Goal: Task Accomplishment & Management: Complete application form

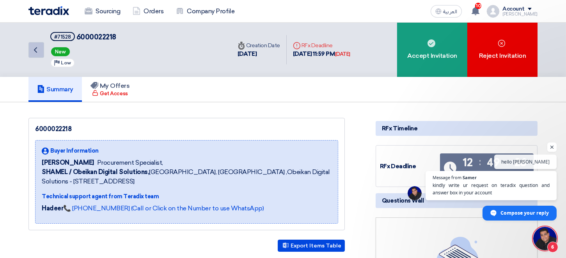
click at [37, 54] on icon "Back" at bounding box center [35, 49] width 9 height 9
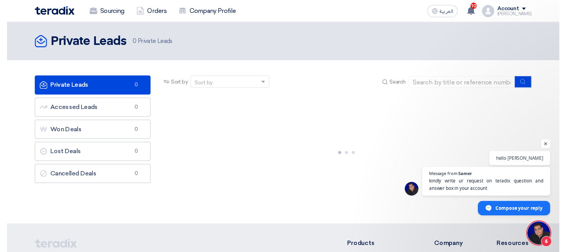
scroll to position [61, 0]
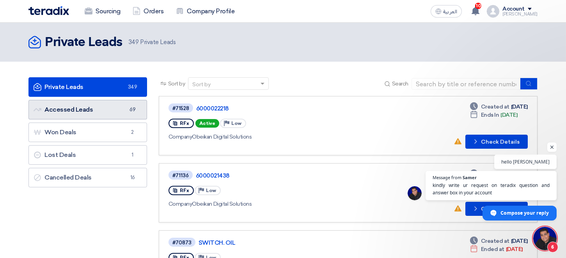
click at [76, 110] on link "Accessed Leads Accessed Leads 69" at bounding box center [87, 110] width 119 height 20
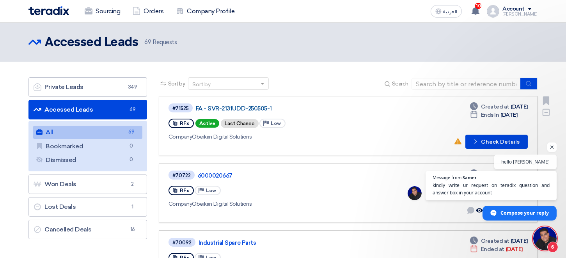
click at [249, 110] on link "FA - SVR-2131UDD-250505-1" at bounding box center [293, 108] width 195 height 7
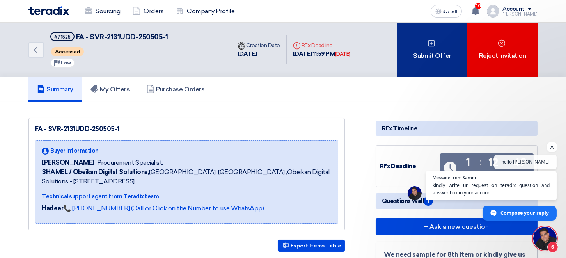
click at [427, 46] on div "Submit Offer" at bounding box center [432, 50] width 70 height 54
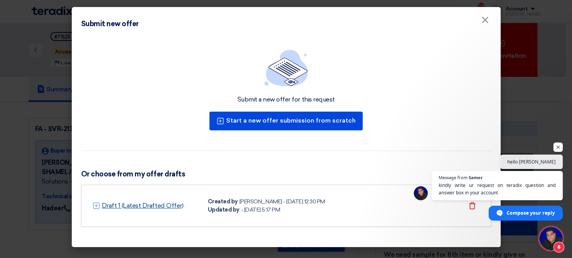
click at [153, 208] on link "Draft 1 (Latest Drafted Offer)" at bounding box center [143, 205] width 82 height 9
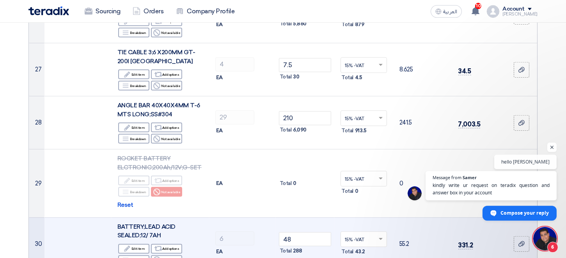
scroll to position [1588, 0]
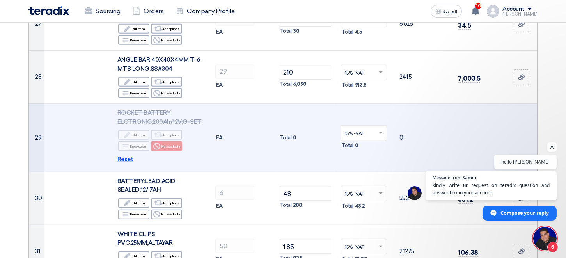
click at [126, 155] on span "Reset" at bounding box center [125, 159] width 16 height 9
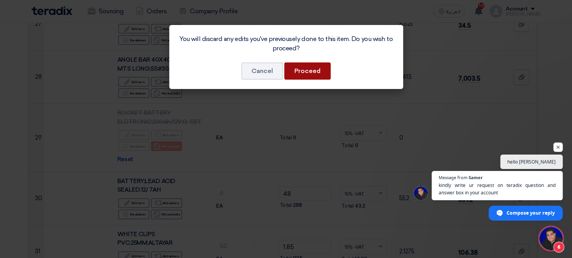
click at [296, 73] on button "Proceed" at bounding box center [307, 70] width 46 height 17
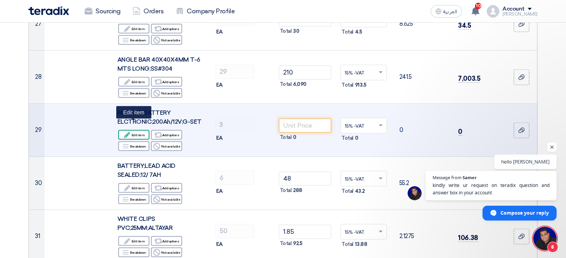
click at [137, 130] on div "Edit Edit item" at bounding box center [133, 135] width 31 height 10
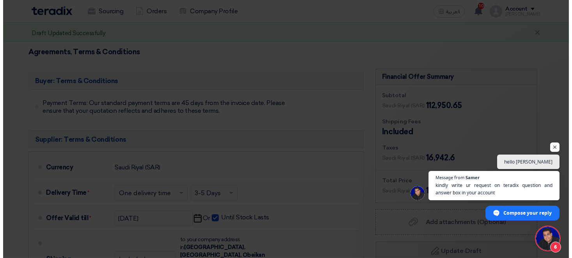
scroll to position [1307, 0]
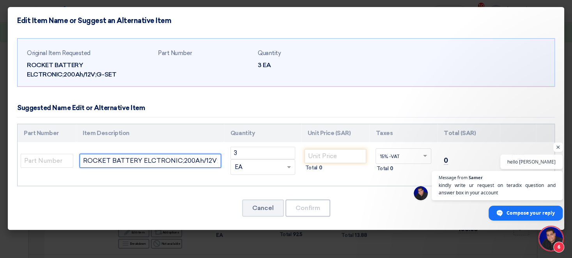
drag, startPoint x: 19, startPoint y: 160, endPoint x: 7, endPoint y: 160, distance: 12.5
click at [80, 160] on input "ROCKET BATTERY ELCTRONIC;200Ah/12V;G-SET" at bounding box center [150, 161] width 141 height 14
click at [211, 162] on input "BATTERY ELCTRONIC;200Ah/12V;G-SET" at bounding box center [150, 161] width 141 height 14
type input "BATTERY ELCTRONIC;200Ah/12V;G-SET (RITAR Brand, [GEOGRAPHIC_DATA])"
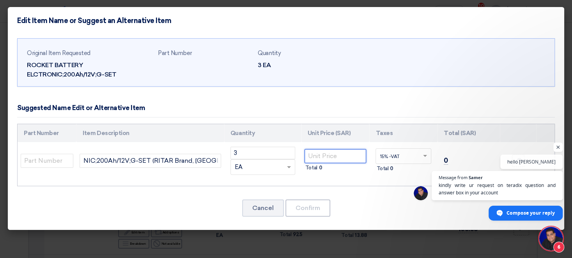
click at [335, 157] on input "number" at bounding box center [336, 156] width 62 height 14
type input "1080"
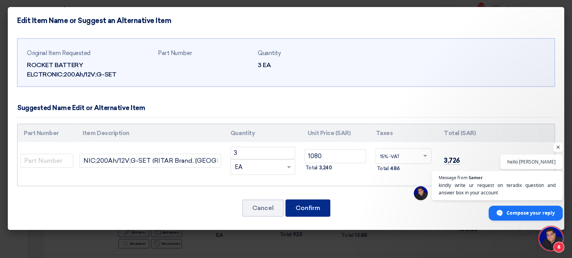
click at [316, 212] on button "Confirm" at bounding box center [308, 207] width 45 height 17
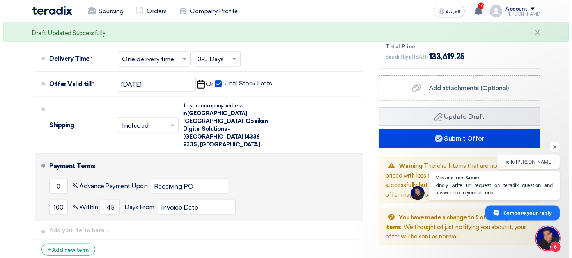
scroll to position [2060, 0]
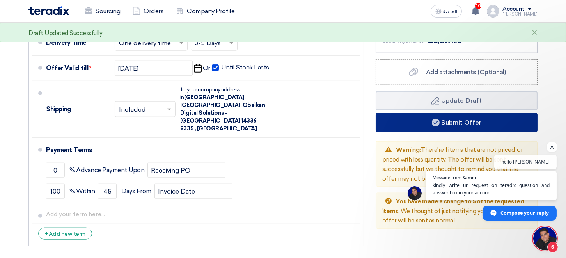
click at [465, 113] on button "Submit Offer" at bounding box center [457, 122] width 162 height 19
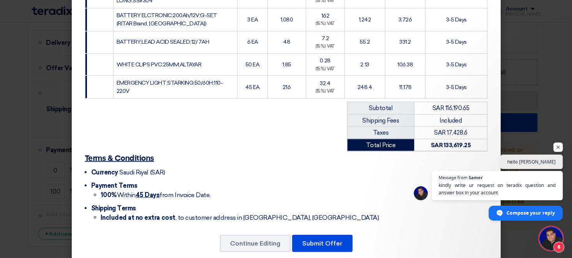
scroll to position [804, 0]
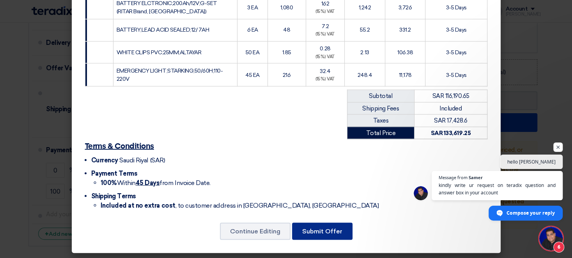
click at [316, 227] on button "Submit Offer" at bounding box center [322, 230] width 60 height 17
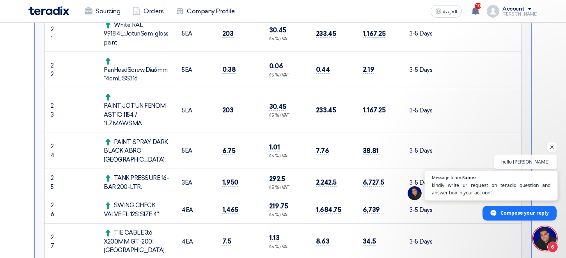
scroll to position [933, 0]
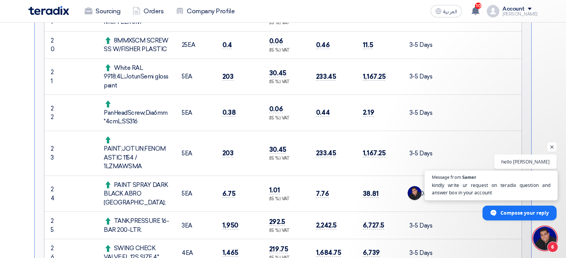
click at [487, 192] on span "kindly write ur request on teradix question and answer box in your account" at bounding box center [491, 188] width 119 height 15
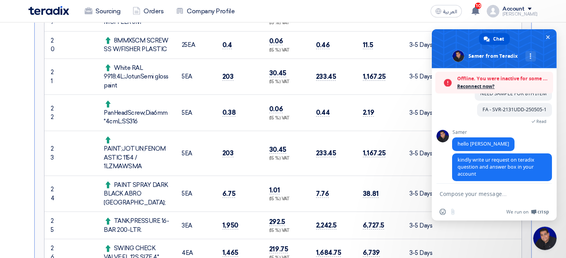
scroll to position [0, 0]
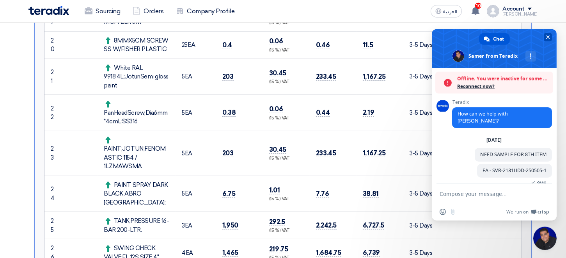
click at [547, 35] on span "Close chat" at bounding box center [548, 37] width 8 height 8
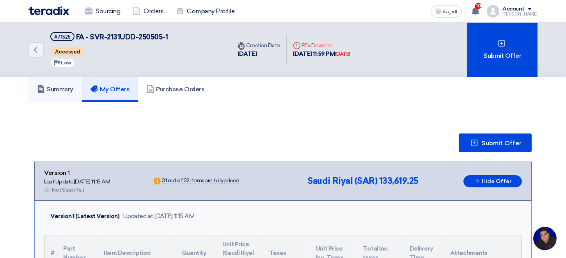
click at [59, 88] on h5 "Summary" at bounding box center [55, 89] width 36 height 8
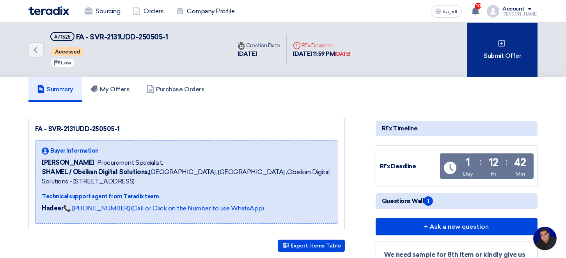
click at [494, 47] on div "Submit Offer" at bounding box center [502, 50] width 70 height 54
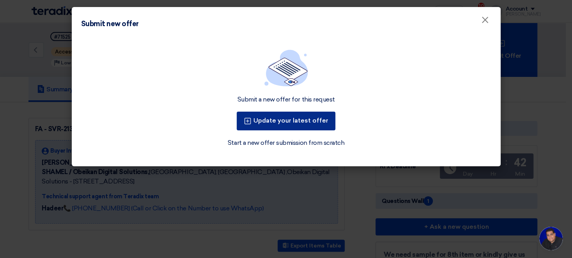
click at [292, 126] on button "Update your latest offer" at bounding box center [286, 121] width 99 height 19
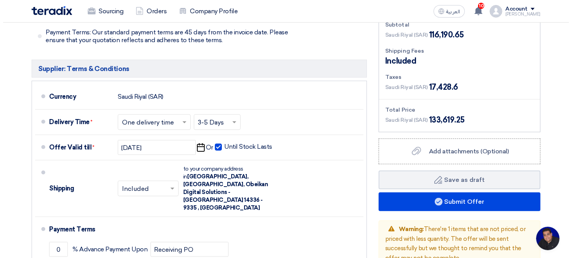
scroll to position [2034, 0]
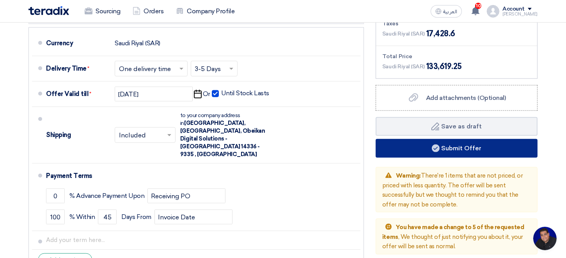
click at [456, 139] on button "Submit Offer" at bounding box center [457, 148] width 162 height 19
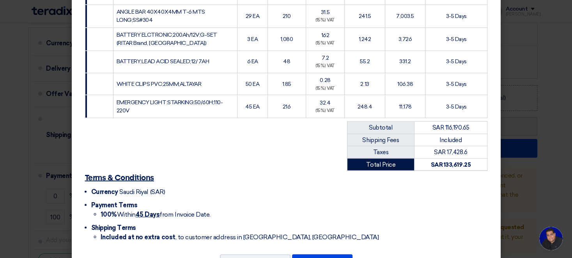
scroll to position [804, 0]
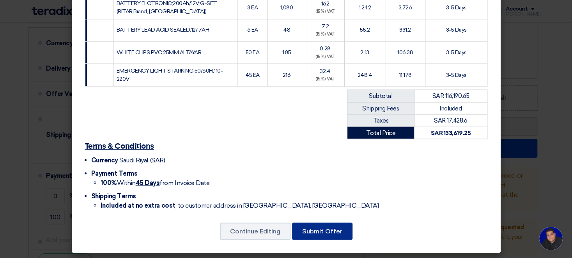
click at [316, 230] on button "Submit Offer" at bounding box center [322, 230] width 60 height 17
